Goal: Task Accomplishment & Management: Manage account settings

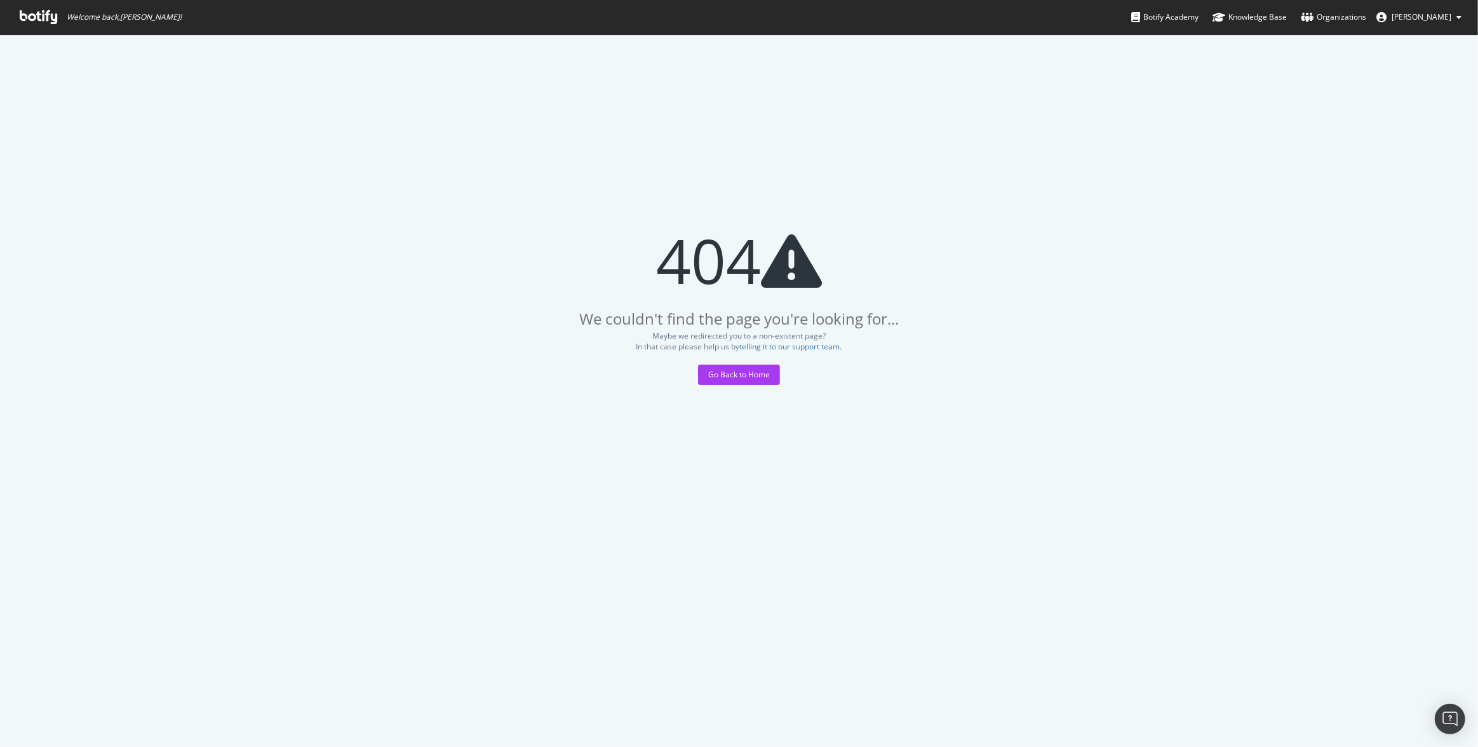
click at [54, 16] on icon at bounding box center [38, 17] width 37 height 14
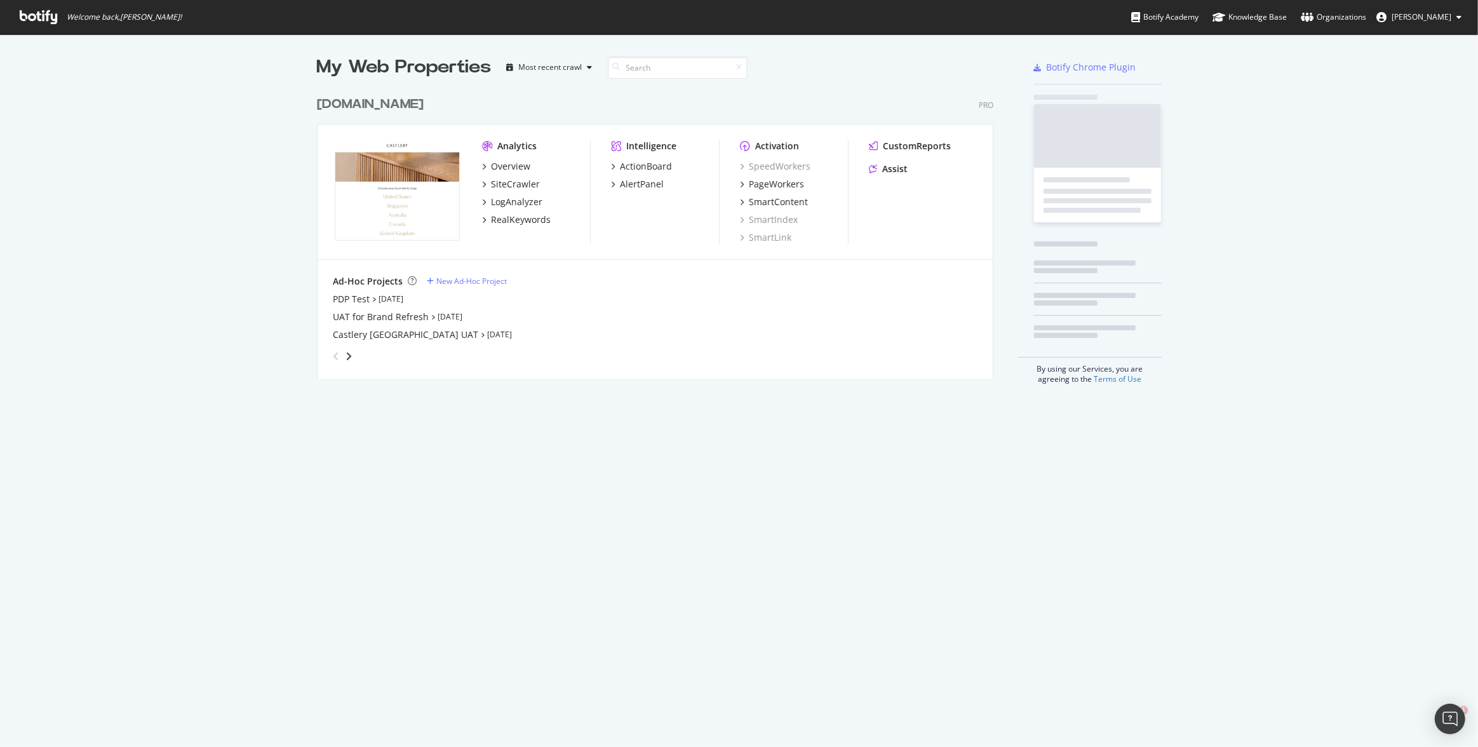
scroll to position [290, 678]
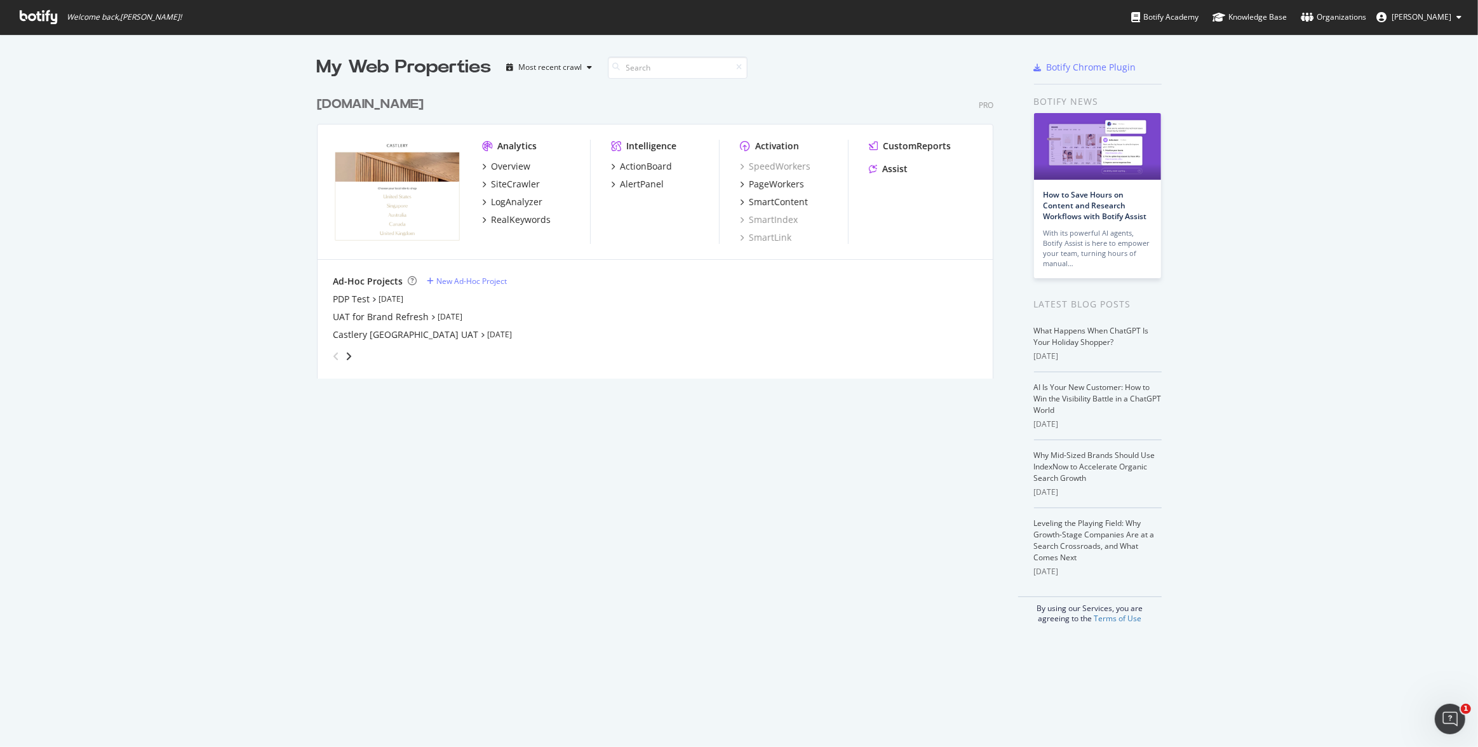
click at [1441, 11] on span "Purnima Balraju" at bounding box center [1422, 16] width 60 height 11
click at [1416, 43] on link "Edit Profile" at bounding box center [1410, 44] width 122 height 19
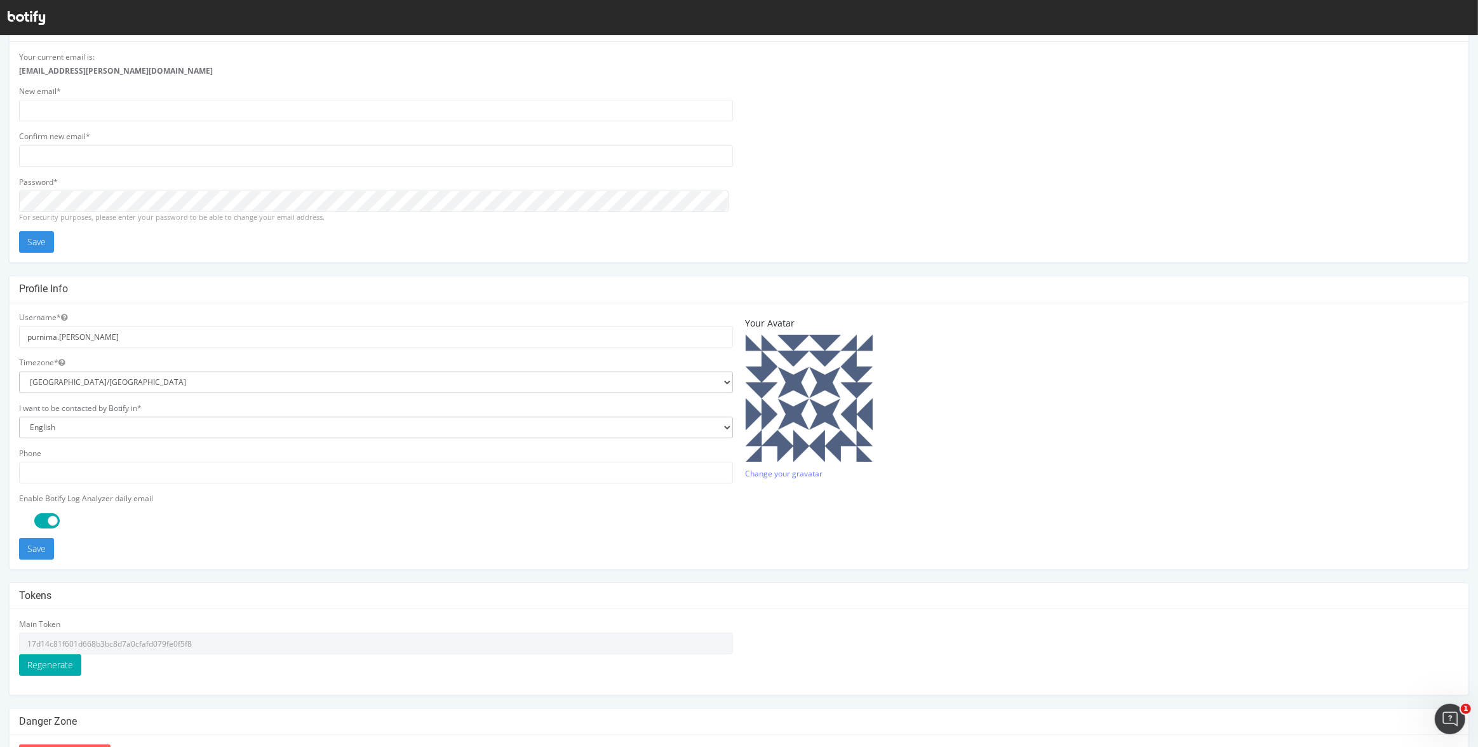
scroll to position [86, 0]
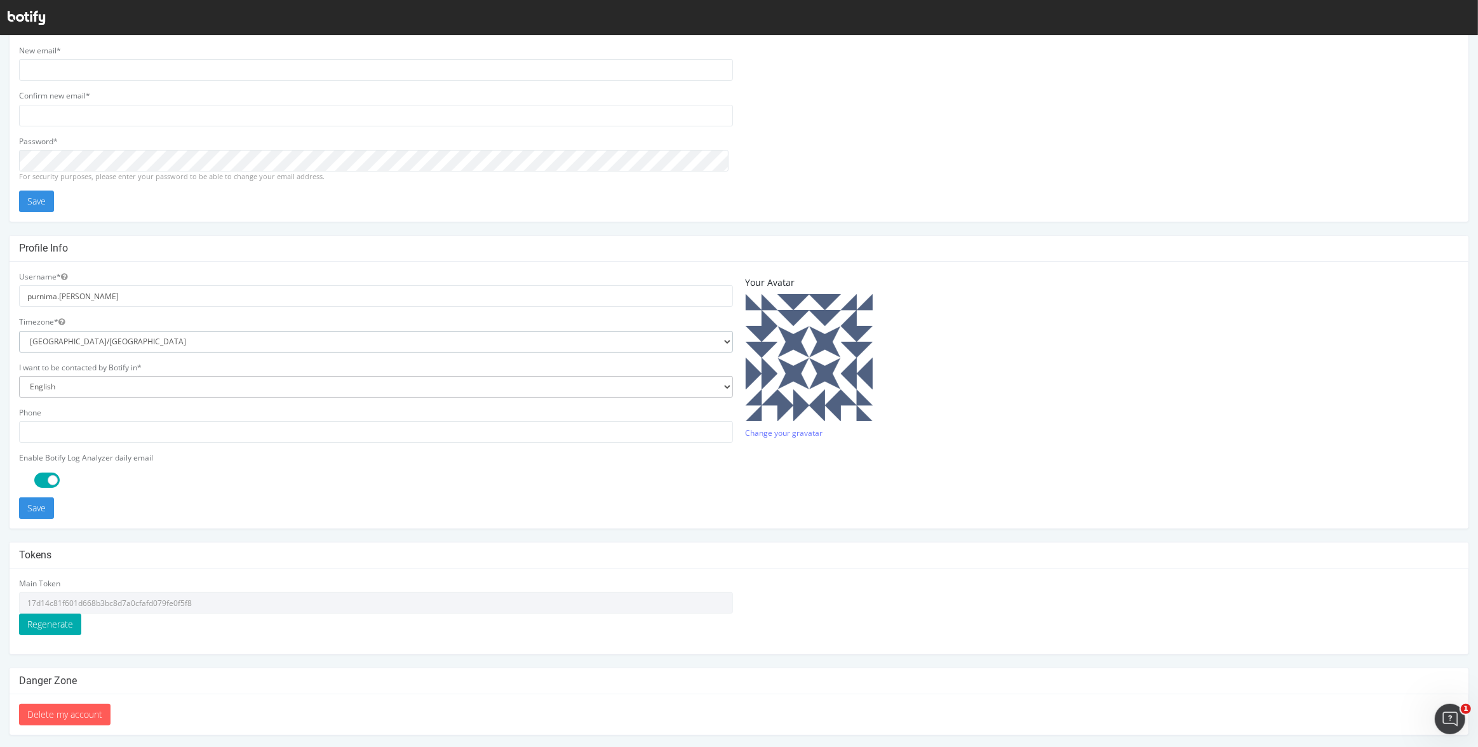
click at [126, 337] on select "[GEOGRAPHIC_DATA]/[GEOGRAPHIC_DATA] [GEOGRAPHIC_DATA]/[GEOGRAPHIC_DATA] [GEOGRA…" at bounding box center [376, 342] width 714 height 22
select select "[GEOGRAPHIC_DATA]/[GEOGRAPHIC_DATA]"
click at [19, 331] on select "[GEOGRAPHIC_DATA]/[GEOGRAPHIC_DATA] [GEOGRAPHIC_DATA]/[GEOGRAPHIC_DATA] [GEOGRA…" at bounding box center [376, 342] width 714 height 22
click at [337, 518] on div "Username* purnima.[PERSON_NAME] Timezone* [GEOGRAPHIC_DATA]/[GEOGRAPHIC_DATA] […" at bounding box center [739, 395] width 1459 height 267
drag, startPoint x: 216, startPoint y: 603, endPoint x: -4, endPoint y: 590, distance: 220.8
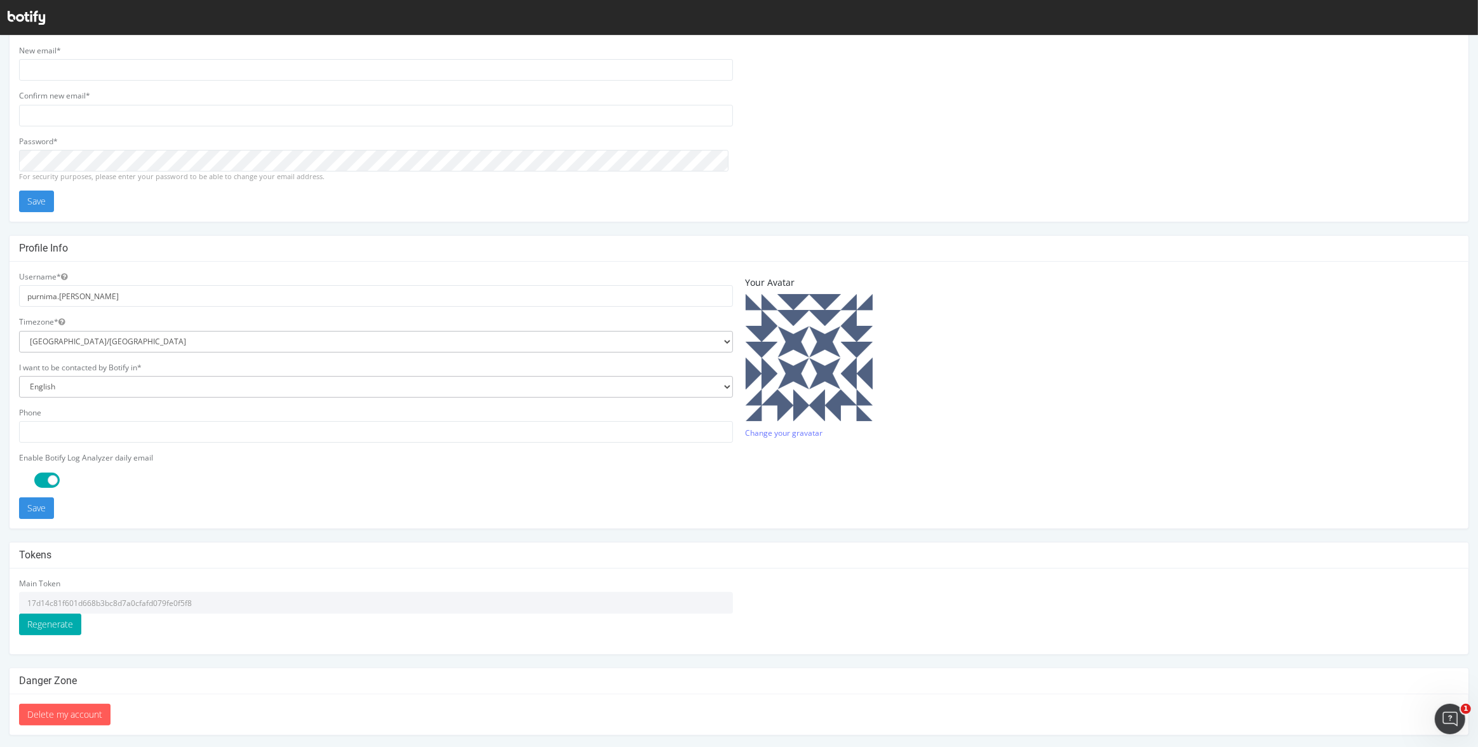
click at [0, 590] on html "Email address Your current email is: [EMAIL_ADDRESS][PERSON_NAME][DOMAIN_NAME] …" at bounding box center [739, 348] width 1478 height 799
click at [45, 509] on button "Save" at bounding box center [36, 508] width 35 height 22
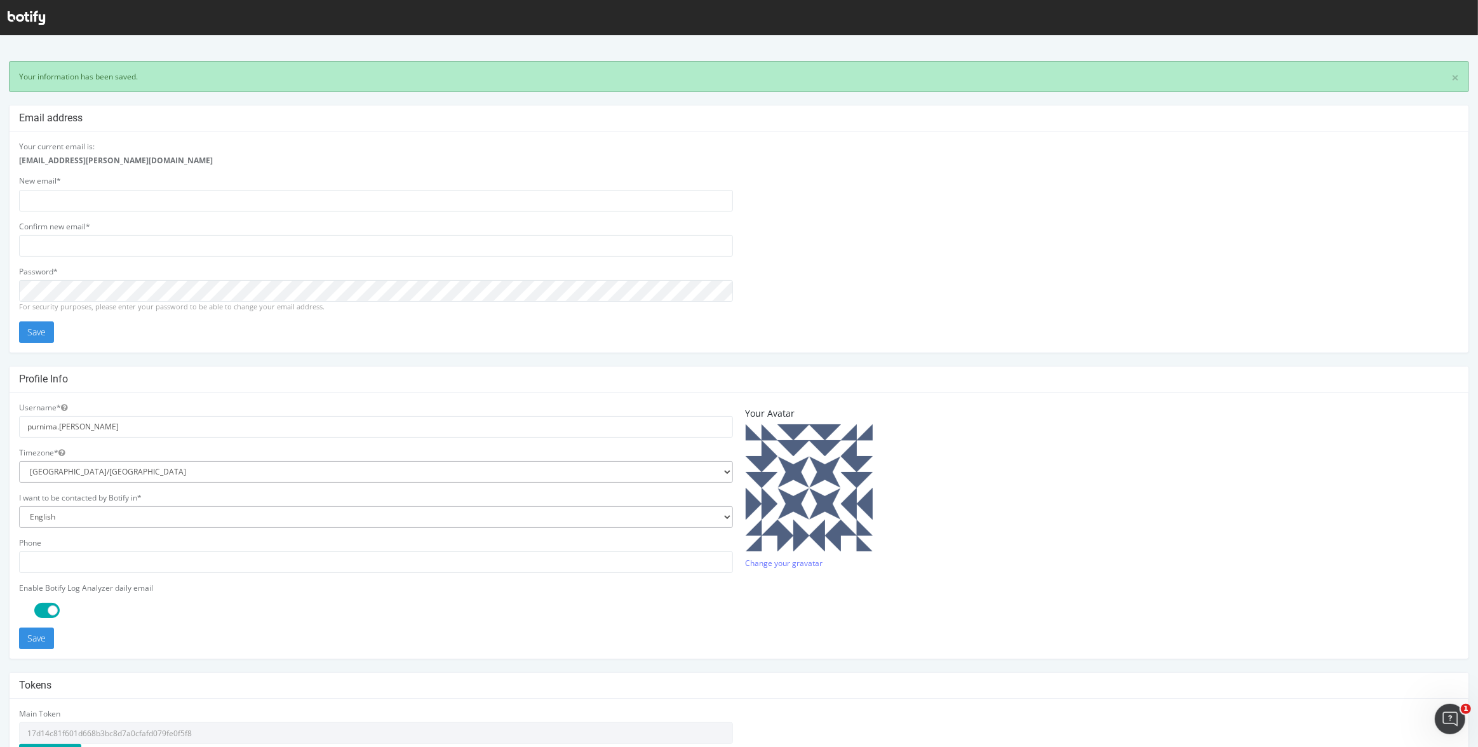
scroll to position [0, 0]
